Goal: Information Seeking & Learning: Learn about a topic

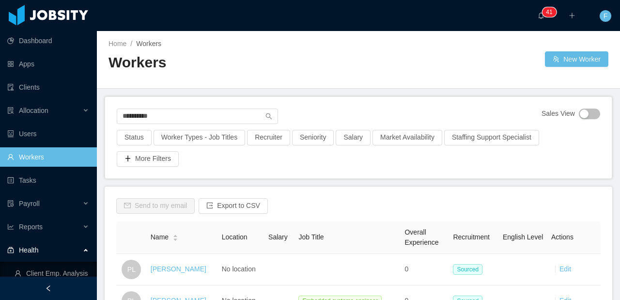
scroll to position [44, 0]
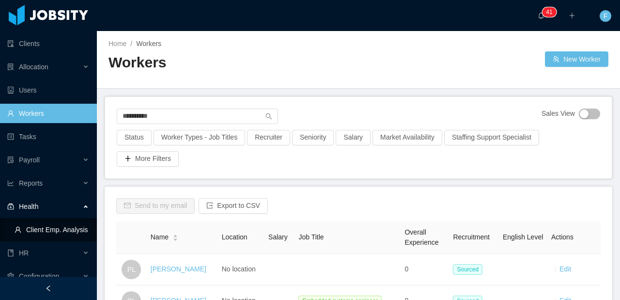
click at [47, 221] on link "Client Emp. Analysis" at bounding box center [52, 229] width 75 height 19
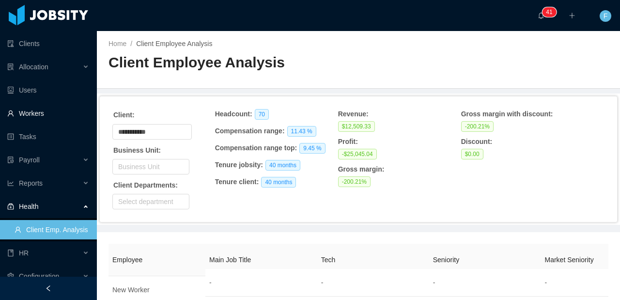
drag, startPoint x: 32, startPoint y: 120, endPoint x: 43, endPoint y: 123, distance: 10.6
click at [32, 119] on link "Workers" at bounding box center [48, 113] width 82 height 19
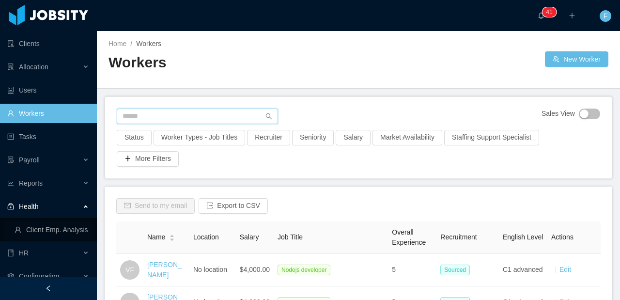
click at [166, 118] on input "text" at bounding box center [197, 117] width 161 height 16
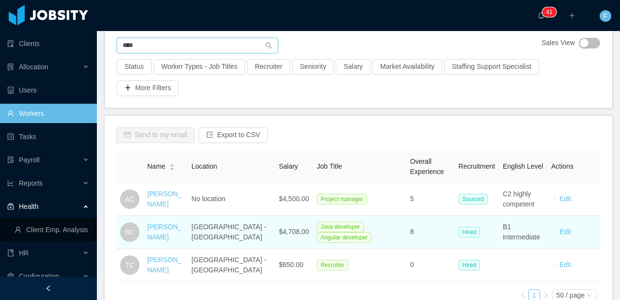
scroll to position [71, 0]
type input "****"
click at [169, 224] on link "[PERSON_NAME]" at bounding box center [164, 231] width 34 height 18
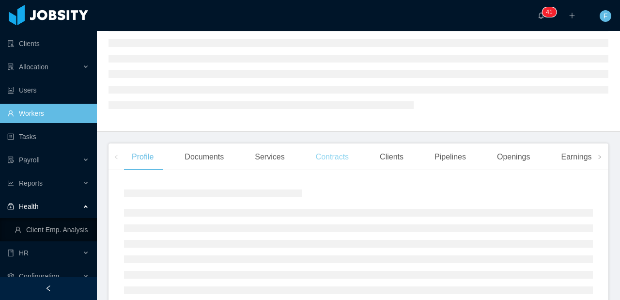
click at [336, 161] on div "Contracts" at bounding box center [332, 156] width 48 height 27
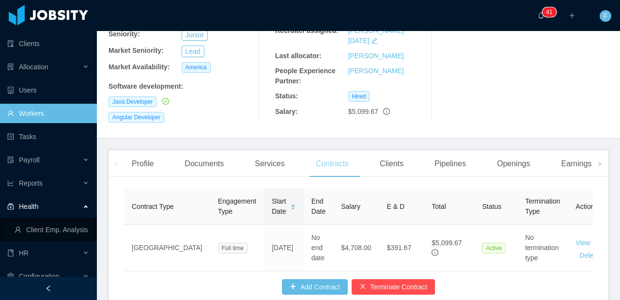
scroll to position [189, 0]
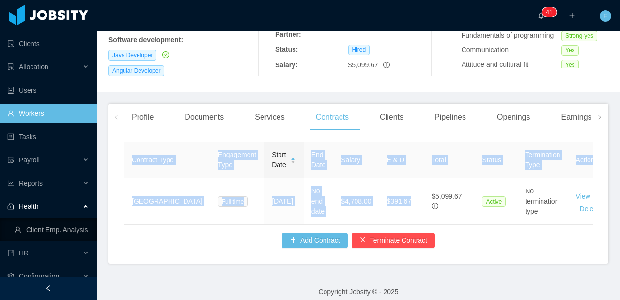
drag, startPoint x: 383, startPoint y: 216, endPoint x: 430, endPoint y: 224, distance: 47.7
click at [430, 224] on div "Contract Type Engagement Type Start Date End Date Salary E & D Total Status Ter…" at bounding box center [358, 183] width 469 height 83
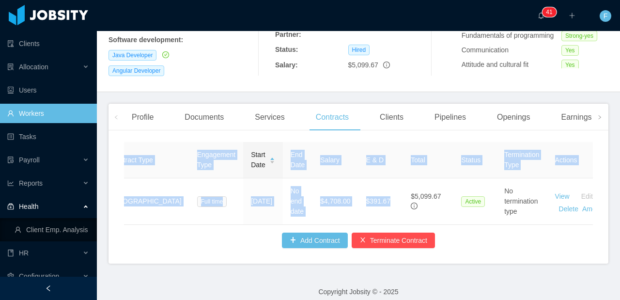
scroll to position [0, 41]
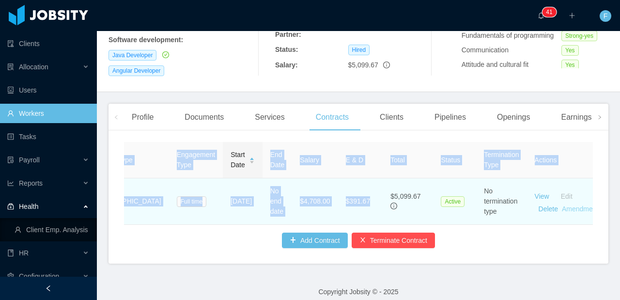
click at [562, 205] on link "Amendments" at bounding box center [582, 209] width 40 height 8
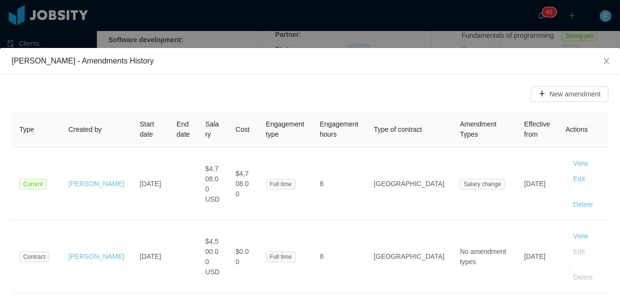
scroll to position [0, 0]
click at [605, 62] on span "Close" at bounding box center [606, 61] width 27 height 27
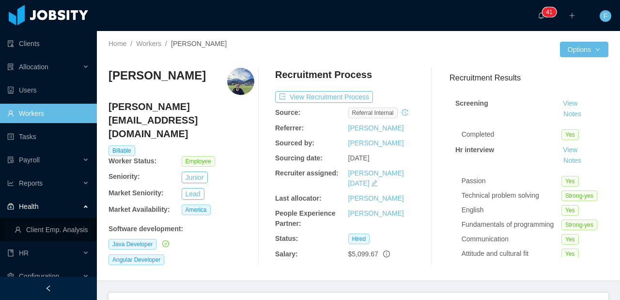
click at [35, 110] on link "Workers" at bounding box center [48, 113] width 82 height 19
